Goal: Task Accomplishment & Management: Manage account settings

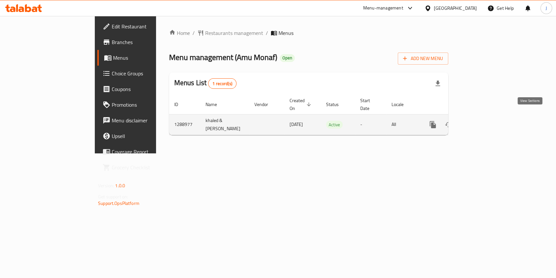
click at [484, 121] on icon "enhanced table" at bounding box center [480, 125] width 8 height 8
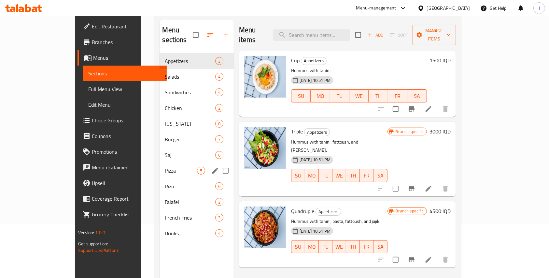
scroll to position [54, 0]
click at [160, 103] on div "Chicken 2" at bounding box center [197, 108] width 74 height 16
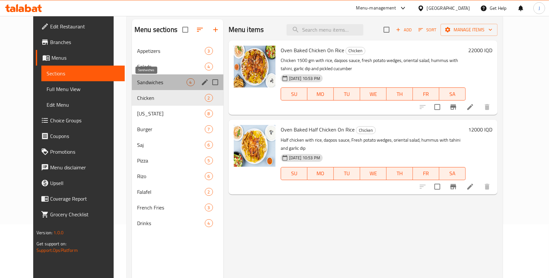
click at [137, 82] on span "Sandwiches" at bounding box center [162, 82] width 50 height 8
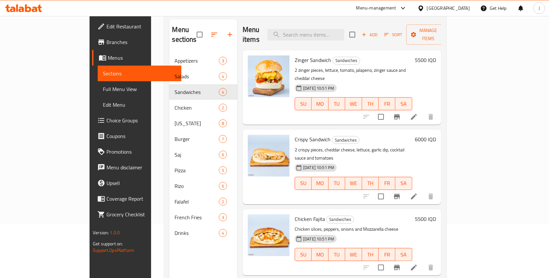
scroll to position [23, 0]
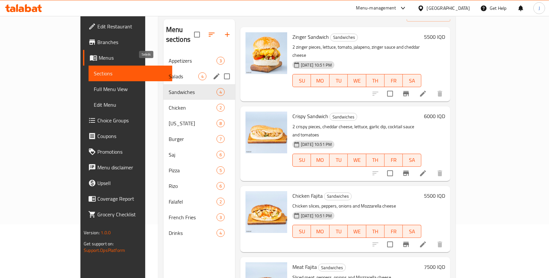
click at [169, 72] on span "Salads" at bounding box center [184, 76] width 30 height 8
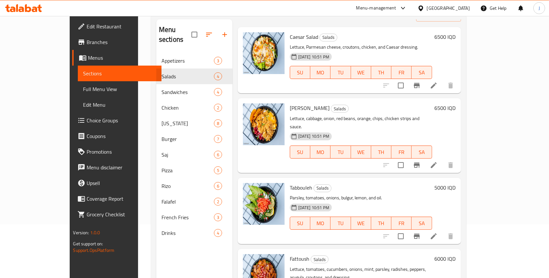
scroll to position [91, 0]
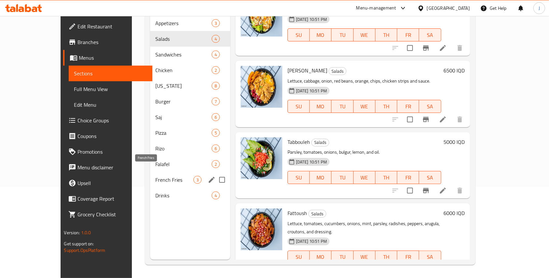
click at [155, 176] on span "French Fries" at bounding box center [174, 180] width 38 height 8
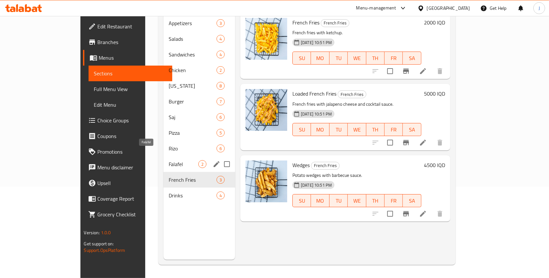
click at [169, 160] on span "Falafel" at bounding box center [184, 164] width 30 height 8
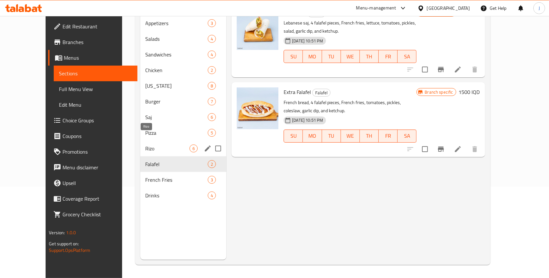
click at [146, 144] on span "Rizo" at bounding box center [168, 148] width 44 height 8
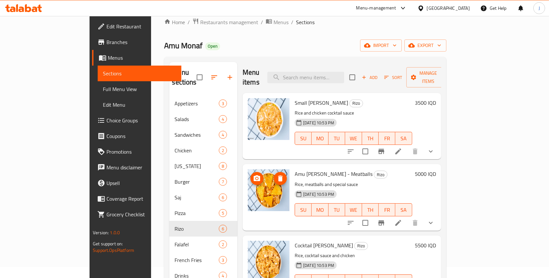
scroll to position [11, 0]
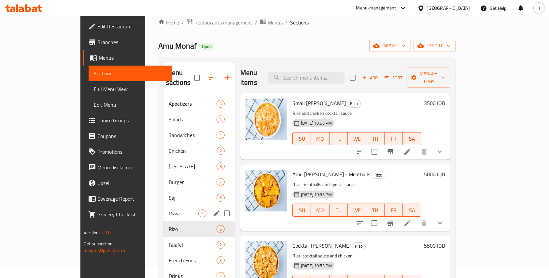
click at [164, 207] on div "Pizza 5" at bounding box center [200, 213] width 72 height 16
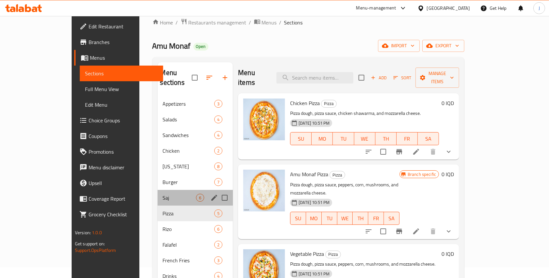
click at [158, 193] on div "Saj 6" at bounding box center [196, 198] width 76 height 16
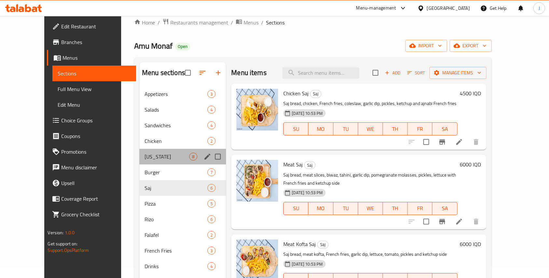
click at [139, 161] on div "[US_STATE] 8" at bounding box center [182, 157] width 87 height 16
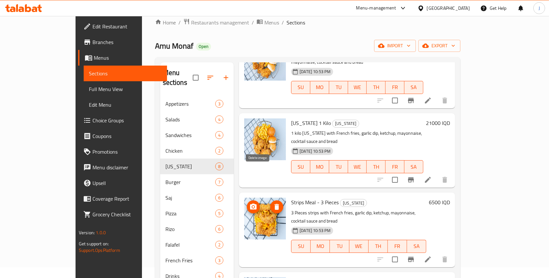
scroll to position [308, 0]
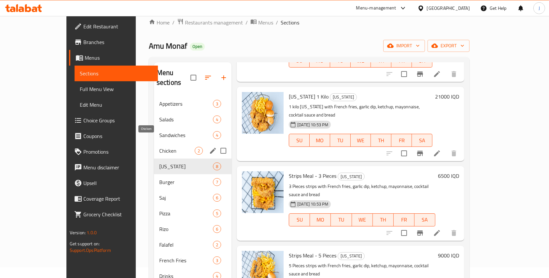
click at [159, 147] on span "Chicken" at bounding box center [177, 151] width 36 height 8
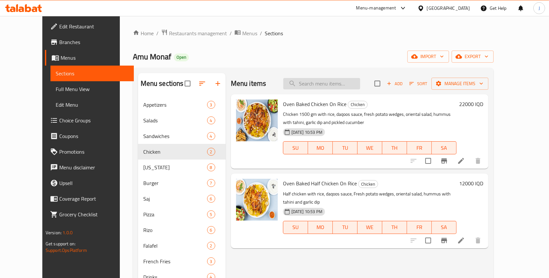
click at [326, 80] on input "search" at bounding box center [322, 83] width 77 height 11
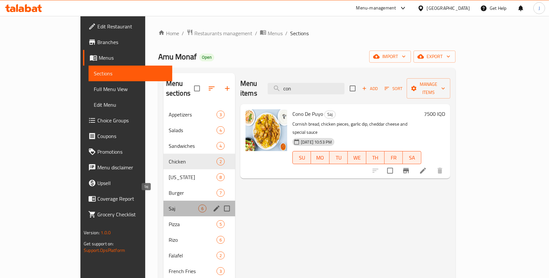
click at [169, 204] on span "Saj" at bounding box center [184, 208] width 30 height 8
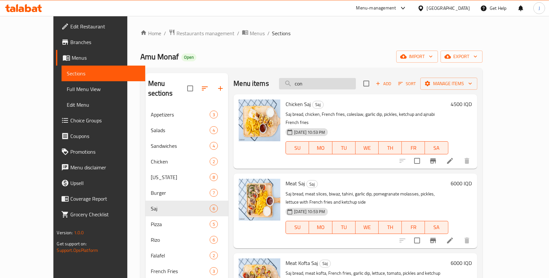
click at [315, 83] on input "con" at bounding box center [317, 83] width 77 height 11
click at [324, 85] on input "con" at bounding box center [317, 83] width 77 height 11
type input "con"
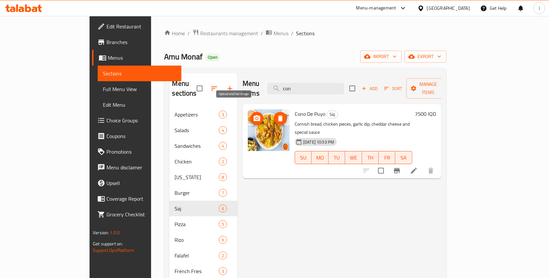
click at [253, 114] on icon "upload picture" at bounding box center [257, 118] width 8 height 8
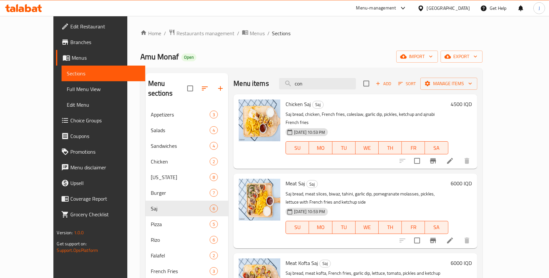
click at [168, 27] on div "Home / Restaurants management / Menus / Sections Amu Monaf Open import export M…" at bounding box center [311, 192] width 369 height 353
click at [177, 29] on span "Restaurants management" at bounding box center [206, 33] width 58 height 8
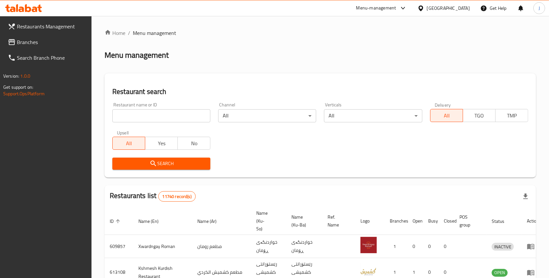
click at [139, 120] on input "search" at bounding box center [161, 115] width 98 height 13
type input "caesar"
click button "Search" at bounding box center [161, 163] width 98 height 12
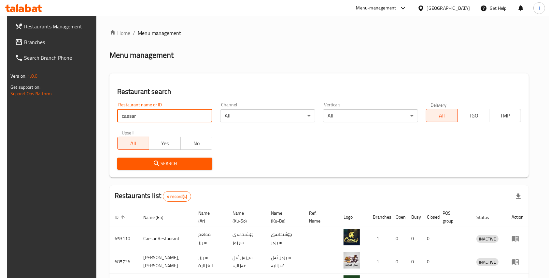
scroll to position [76, 0]
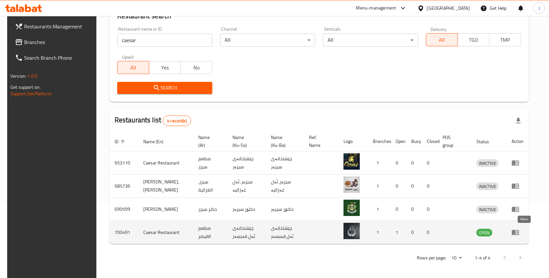
click at [520, 228] on icon "enhanced table" at bounding box center [516, 232] width 8 height 8
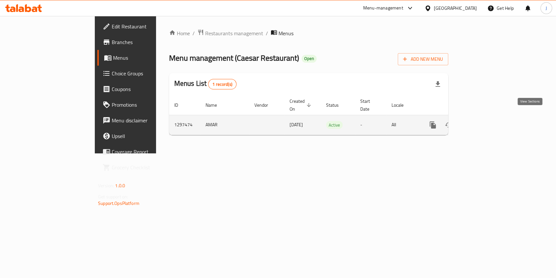
click at [484, 121] on icon "enhanced table" at bounding box center [480, 125] width 8 height 8
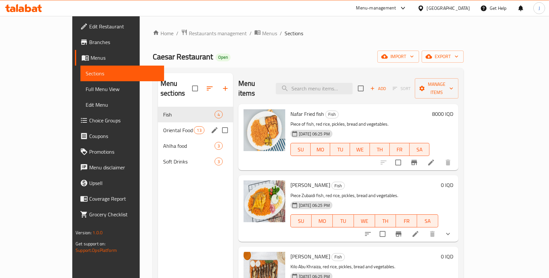
click at [158, 127] on div "Oriental Food 13" at bounding box center [195, 130] width 75 height 16
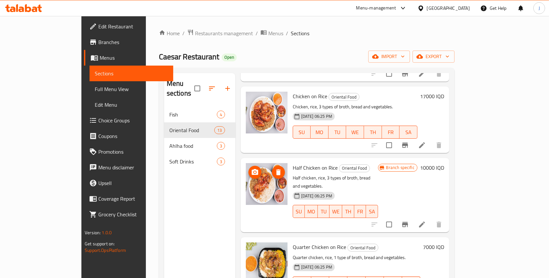
scroll to position [107, 0]
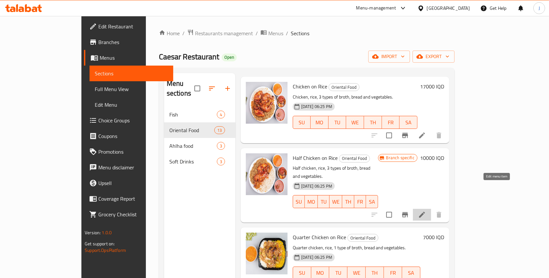
click at [426, 211] on icon at bounding box center [422, 215] width 8 height 8
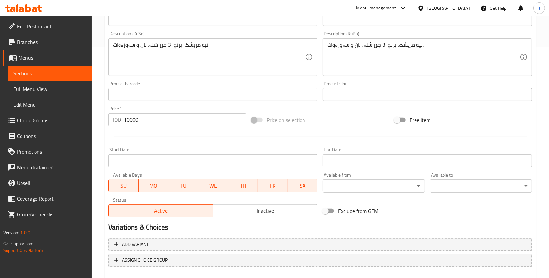
scroll to position [232, 0]
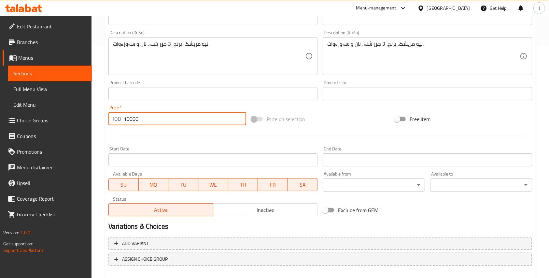
click at [132, 120] on input "10000" at bounding box center [185, 118] width 123 height 13
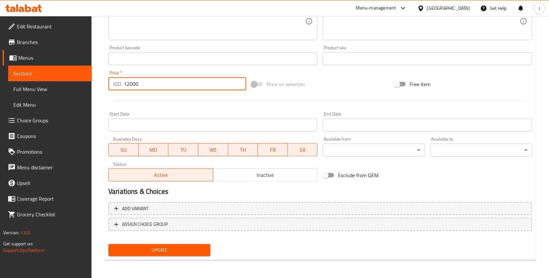
type input "12000"
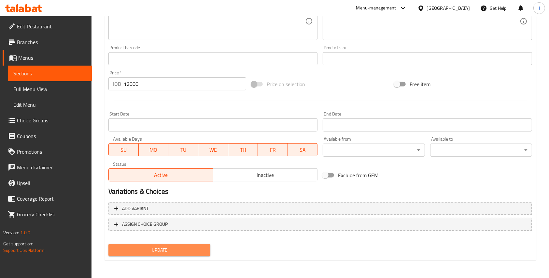
click at [164, 252] on span "Update" at bounding box center [160, 250] width 92 height 8
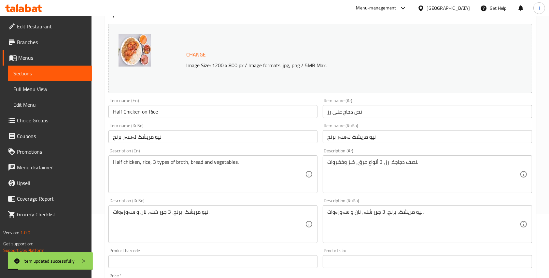
scroll to position [0, 0]
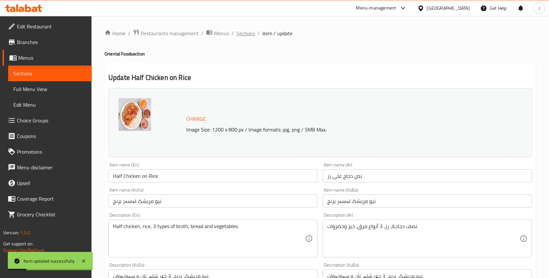
click at [245, 33] on span "Sections" at bounding box center [246, 33] width 19 height 8
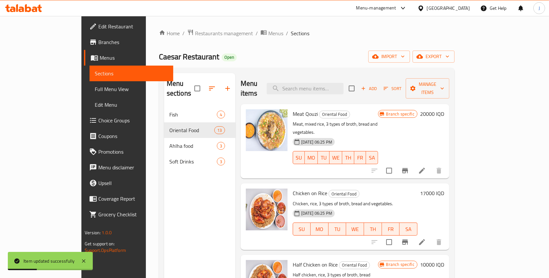
scroll to position [71, 0]
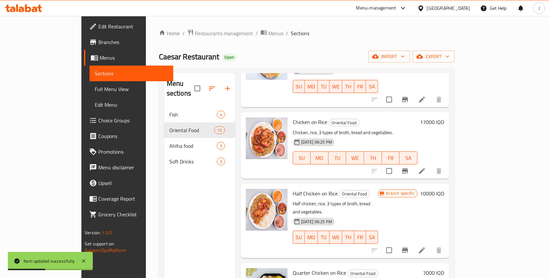
click at [431, 165] on li at bounding box center [422, 171] width 18 height 12
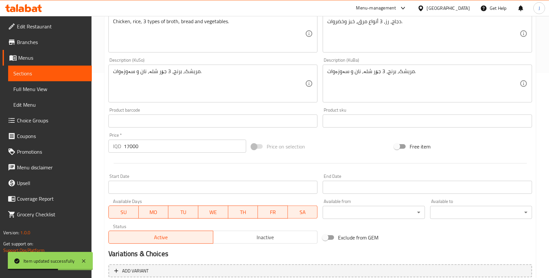
scroll to position [205, 0]
click at [128, 148] on input "17000" at bounding box center [185, 145] width 123 height 13
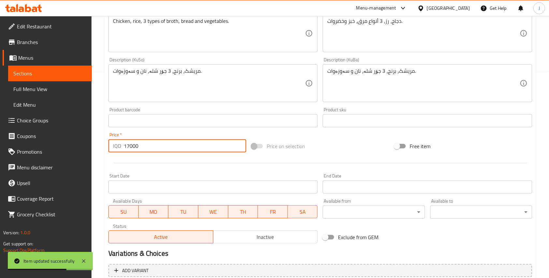
click at [128, 148] on input "17000" at bounding box center [185, 145] width 123 height 13
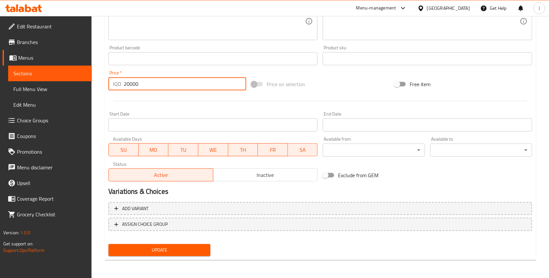
type input "20000"
click at [151, 248] on span "Update" at bounding box center [160, 250] width 92 height 8
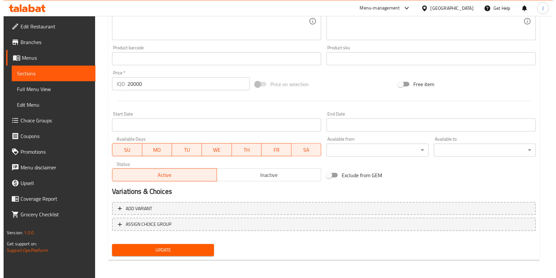
scroll to position [0, 0]
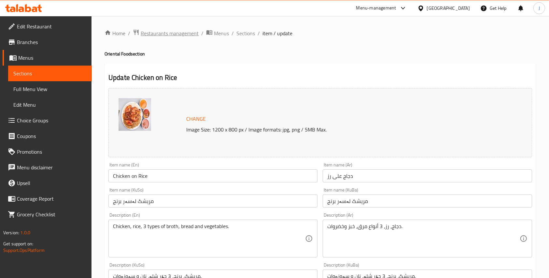
click at [158, 29] on span "Restaurants management" at bounding box center [170, 33] width 58 height 8
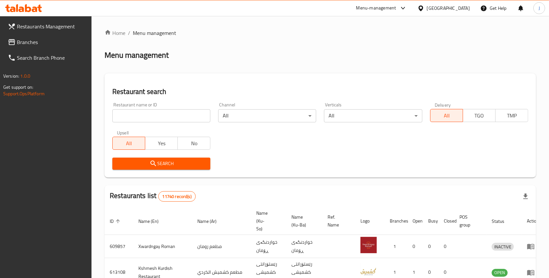
click at [147, 118] on input "search" at bounding box center [161, 115] width 98 height 13
paste input "Falafel Rayhana 764991"
type input "[PERSON_NAME]"
click button "Search" at bounding box center [161, 163] width 98 height 12
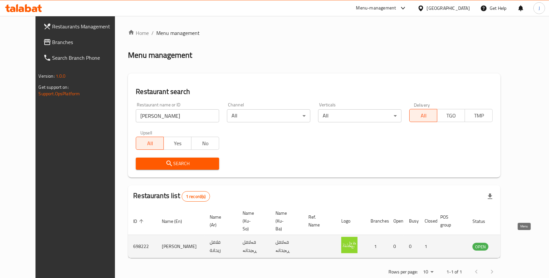
click at [515, 244] on icon "enhanced table" at bounding box center [510, 247] width 7 height 6
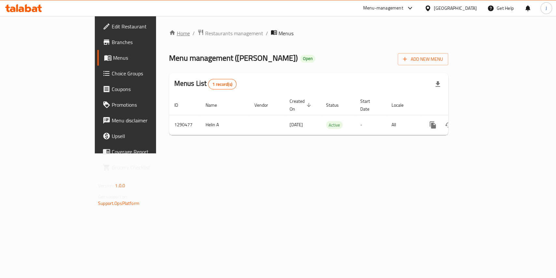
click at [169, 30] on link "Home" at bounding box center [179, 33] width 21 height 8
